Goal: Check status: Check status

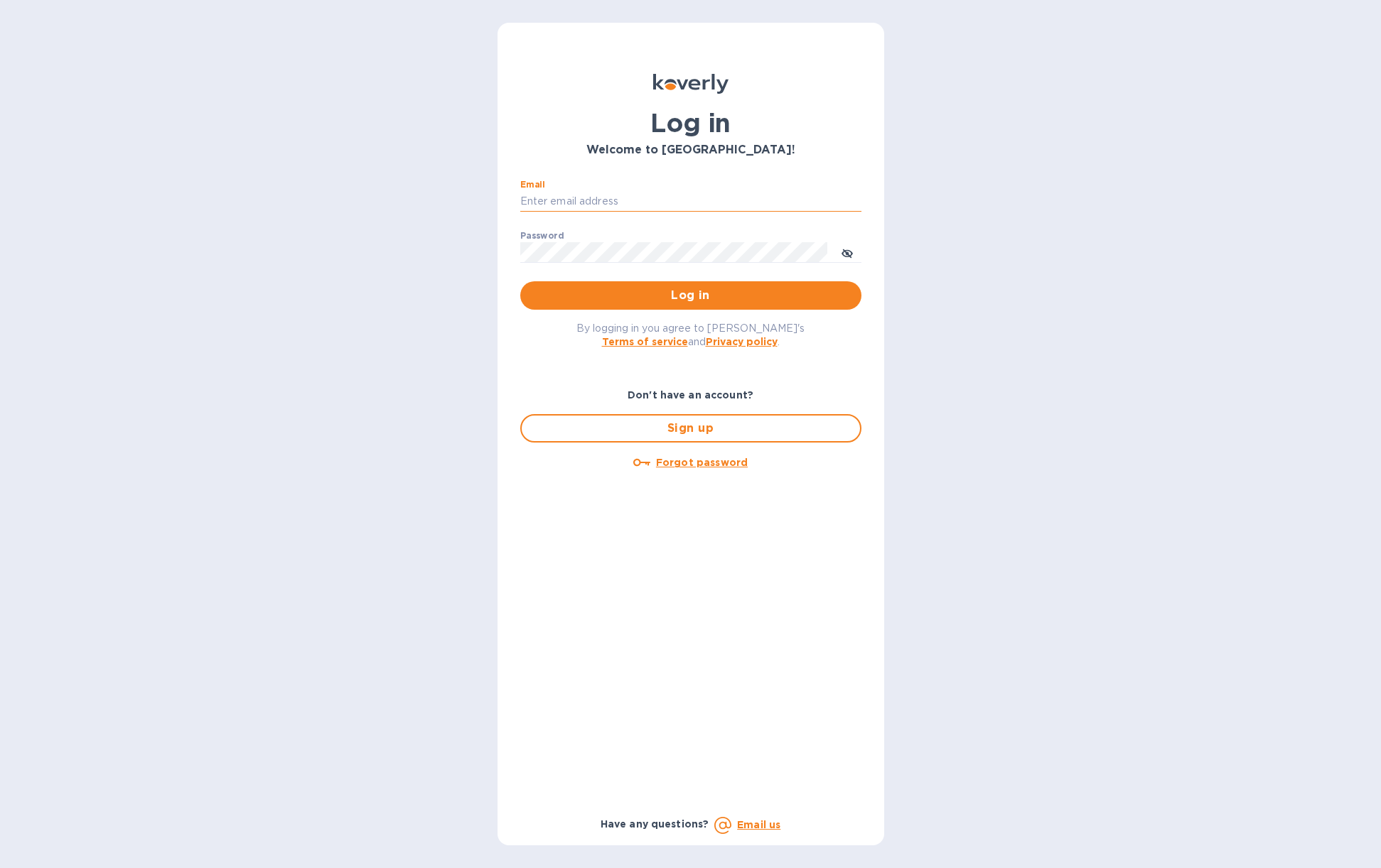
click at [615, 200] on input "Email" at bounding box center [690, 201] width 341 height 21
type input "lewie@drinkflyers.com"
click at [696, 297] on span "Log in" at bounding box center [690, 296] width 319 height 17
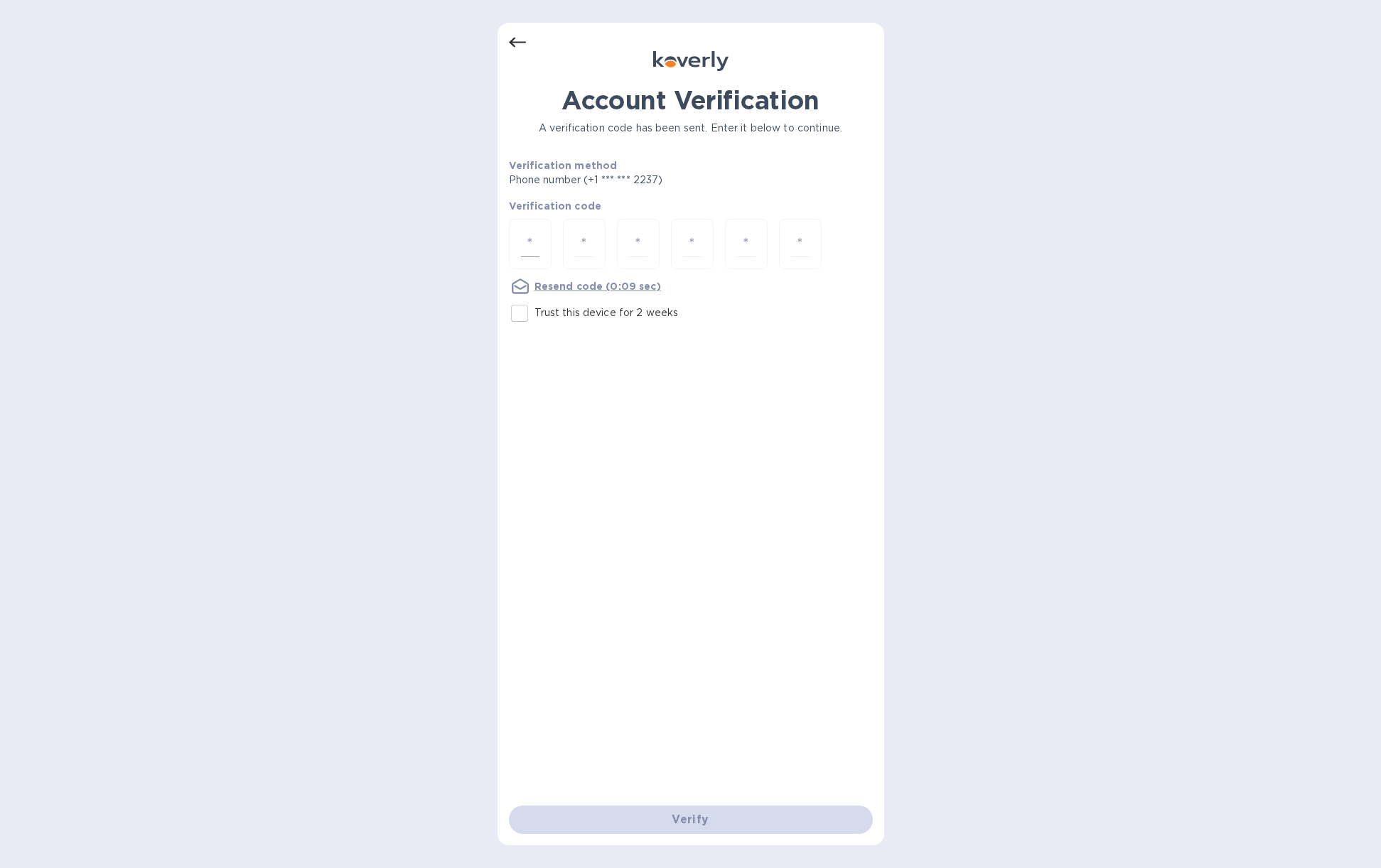
click at [534, 248] on input "number" at bounding box center [530, 244] width 19 height 26
paste input "2"
type input "2"
type input "5"
type input "1"
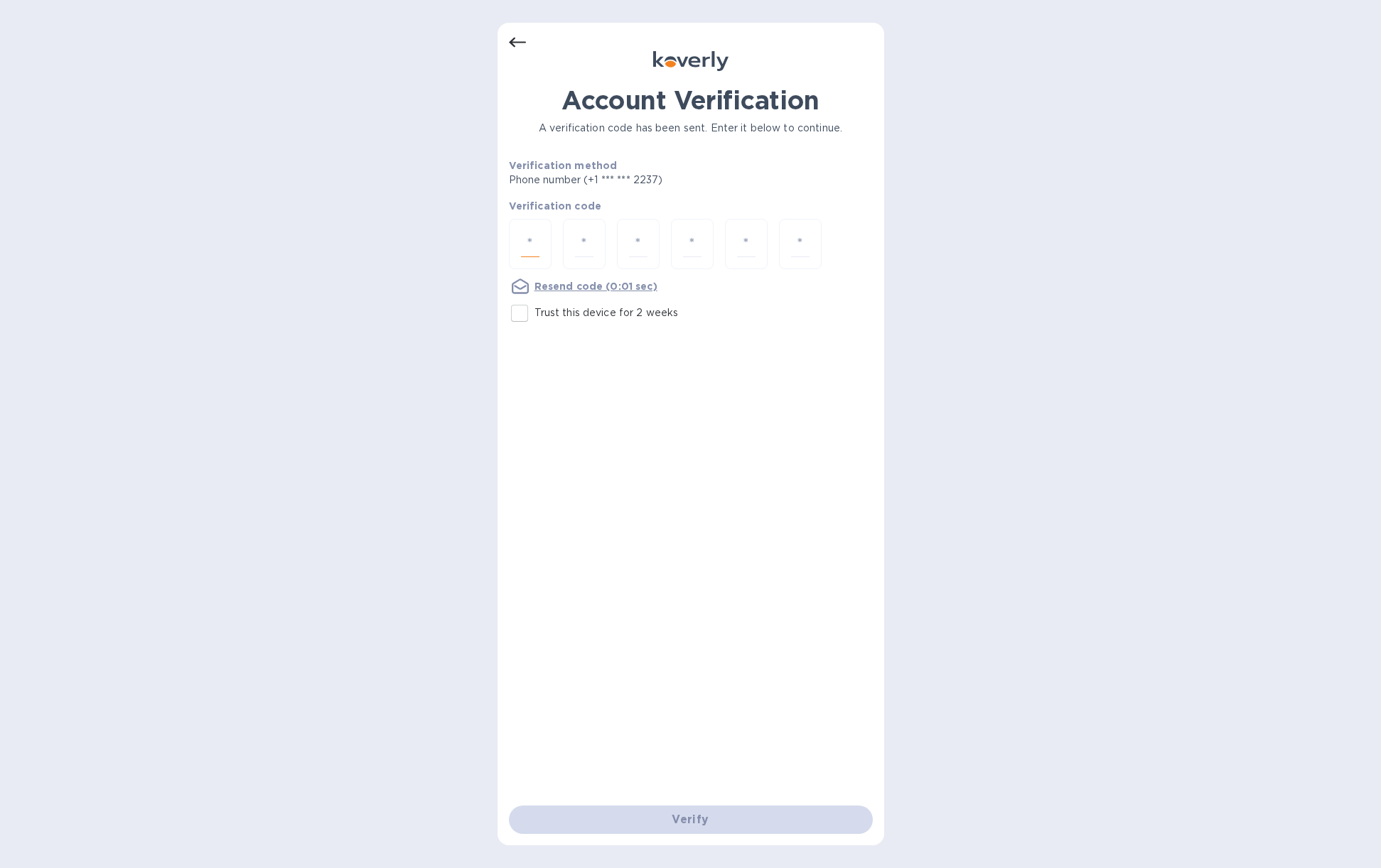
type input "5"
type input "8"
type input "9"
